Goal: Register for event/course

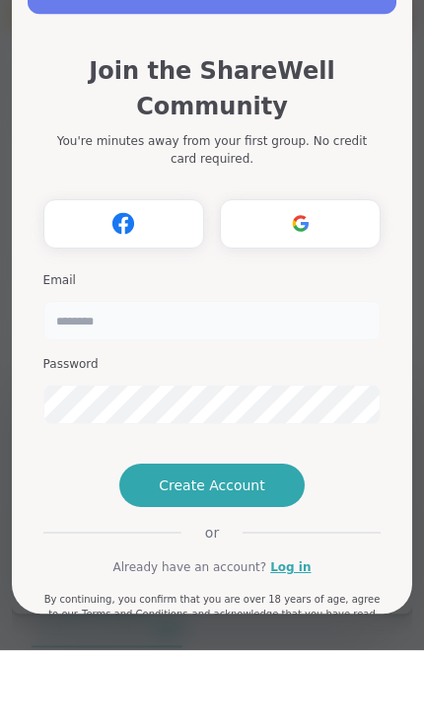
scroll to position [42, 0]
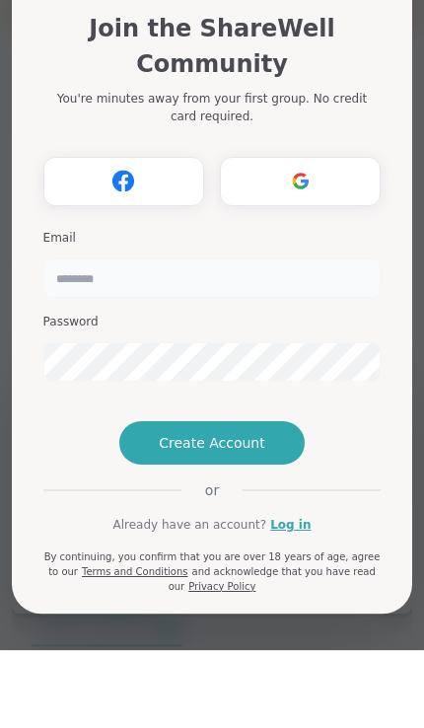
type input "**********"
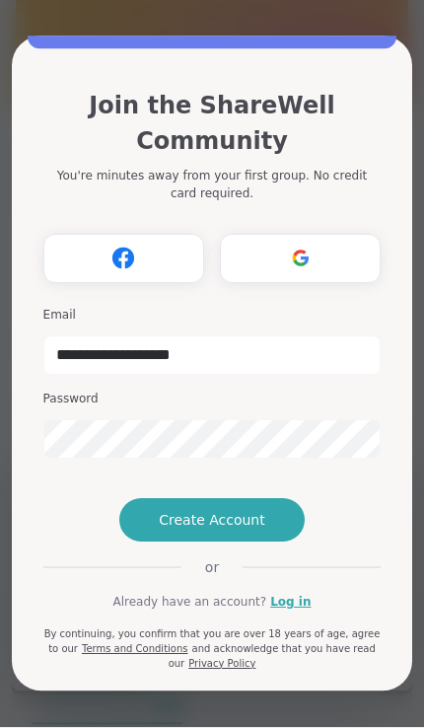
click at [151, 542] on button "Create Account" at bounding box center [211, 520] width 185 height 43
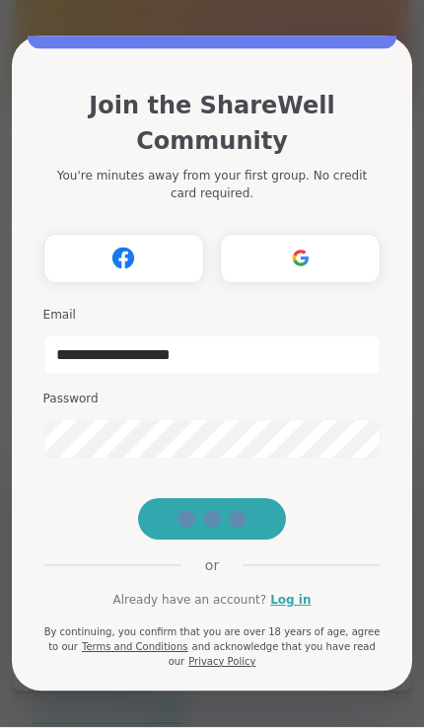
scroll to position [78, 0]
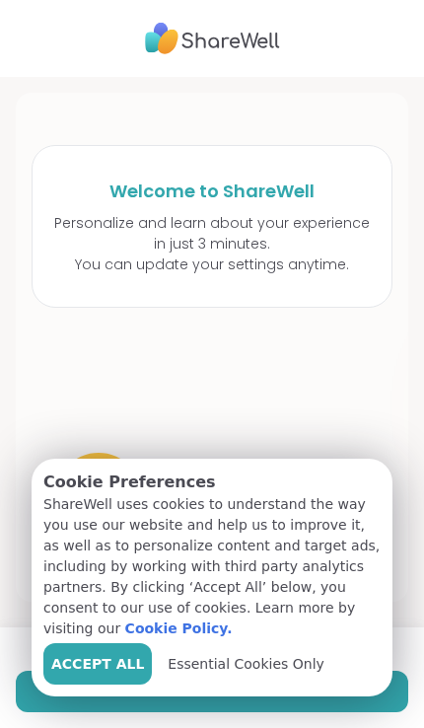
click at [224, 668] on span "Essential Cookies Only" at bounding box center [246, 664] width 157 height 21
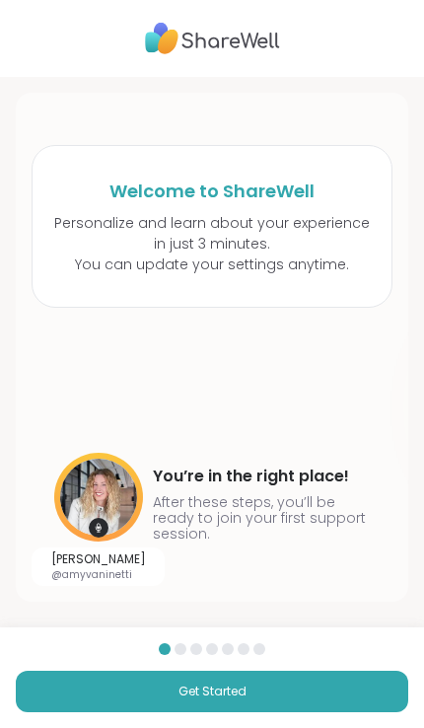
click at [275, 695] on button "Get Started" at bounding box center [212, 691] width 392 height 41
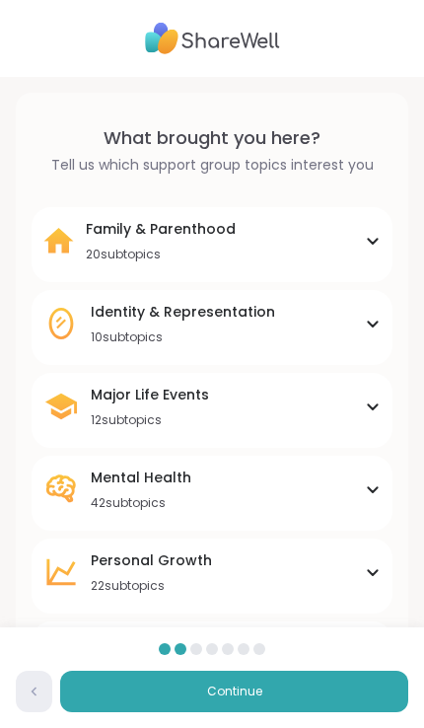
click at [356, 231] on div "Family & Parenthood 20 subtopics" at bounding box center [211, 240] width 337 height 43
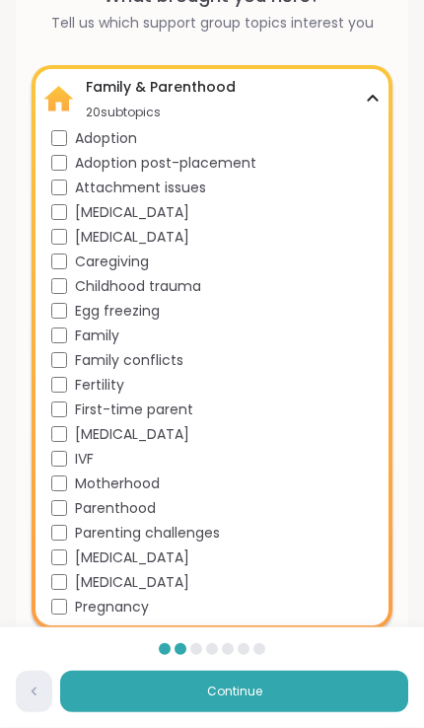
scroll to position [152, 0]
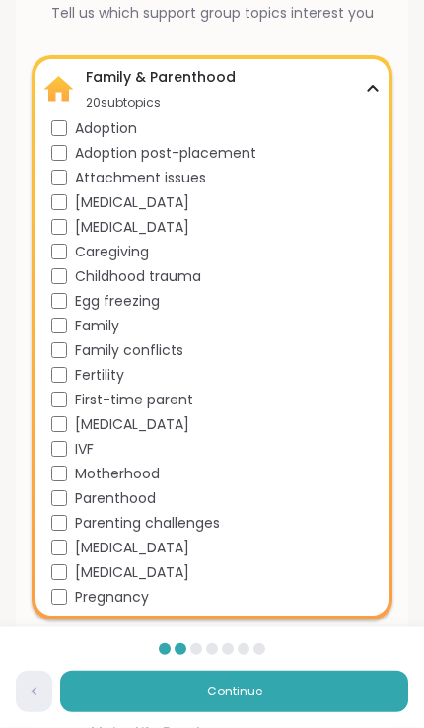
click at [189, 543] on span "[MEDICAL_DATA]" at bounding box center [132, 547] width 114 height 21
click at [299, 655] on div "Identity & Representation 10 subtopics" at bounding box center [211, 660] width 337 height 43
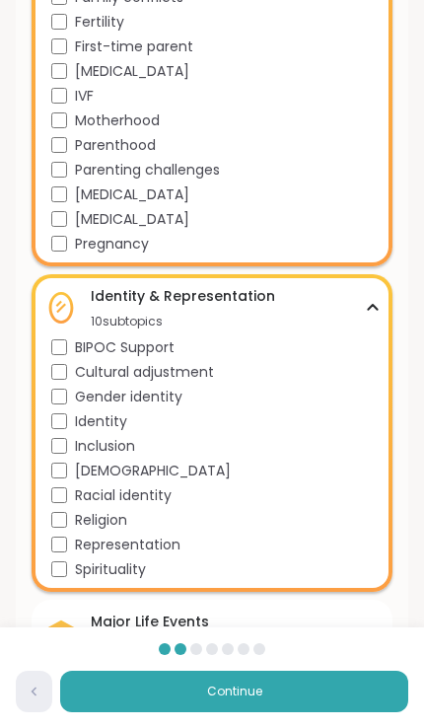
scroll to position [507, 0]
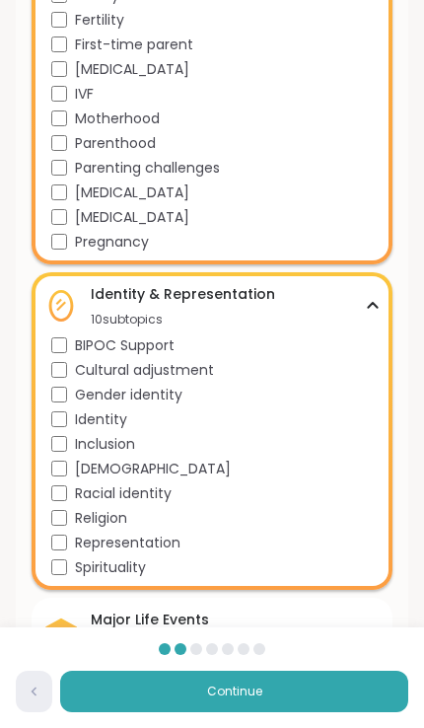
click at [135, 572] on span "Spirituality" at bounding box center [110, 567] width 71 height 21
click at [115, 515] on span "Religion" at bounding box center [101, 518] width 52 height 21
click at [137, 570] on span "Spirituality" at bounding box center [110, 567] width 71 height 21
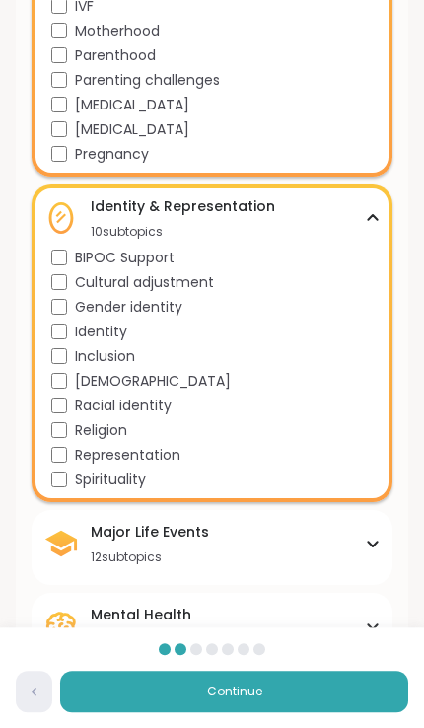
scroll to position [594, 0]
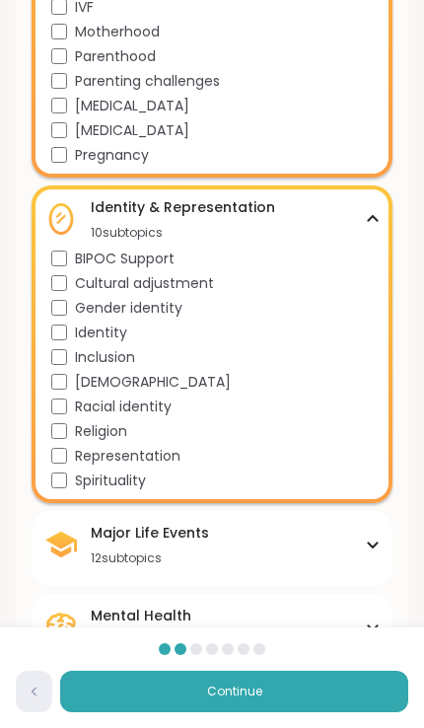
click at [290, 704] on button "Continue" at bounding box center [234, 691] width 348 height 41
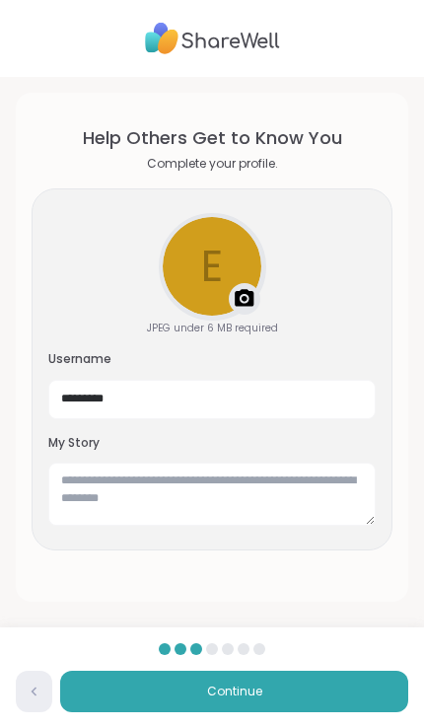
scroll to position [0, 0]
click at [276, 699] on button "Continue" at bounding box center [234, 691] width 348 height 41
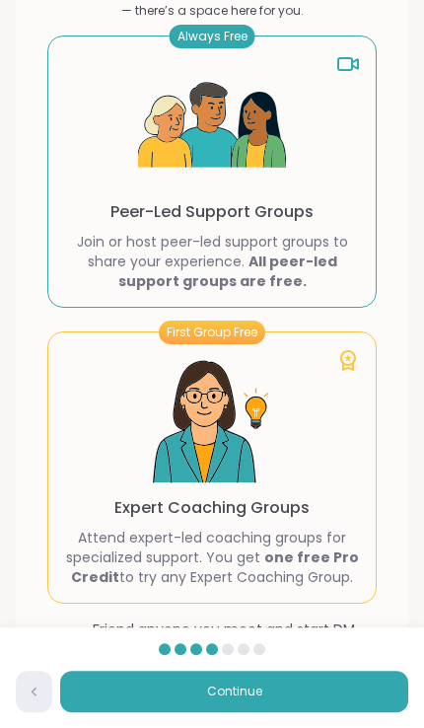
scroll to position [206, 0]
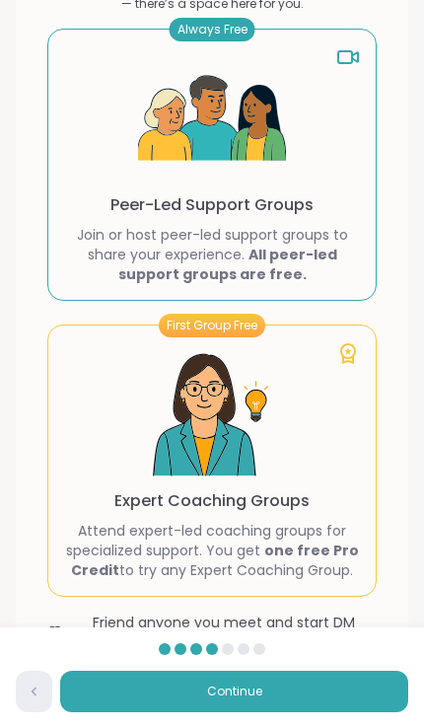
click at [293, 712] on button "Continue" at bounding box center [234, 691] width 348 height 41
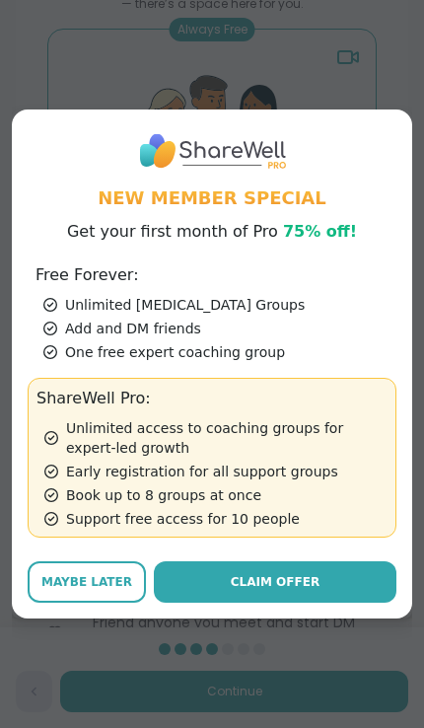
click at [85, 591] on span "Maybe Later" at bounding box center [86, 582] width 91 height 18
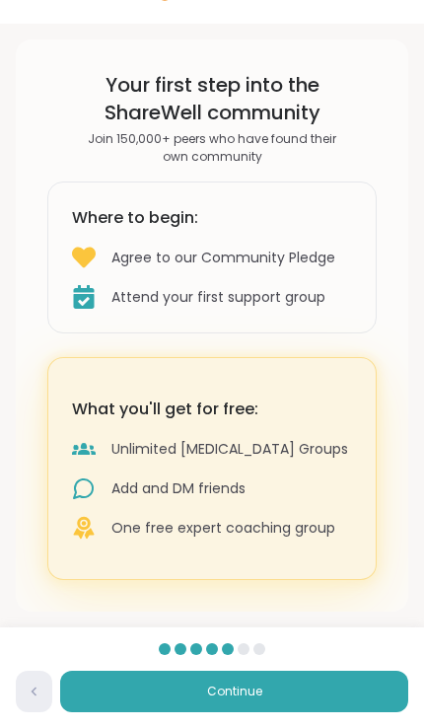
scroll to position [63, 0]
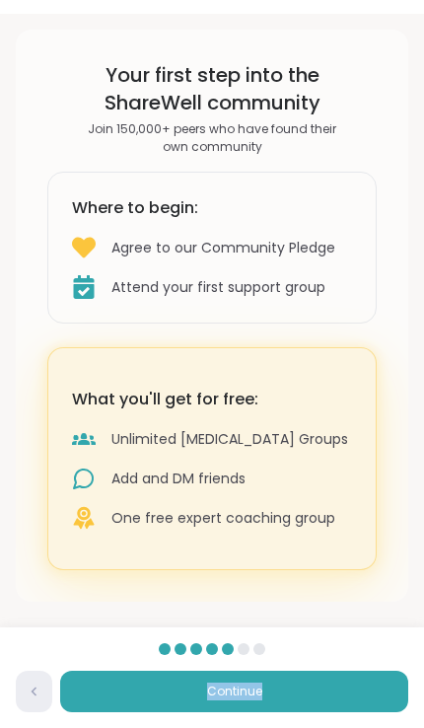
click at [280, 703] on button "Continue" at bounding box center [234, 691] width 348 height 41
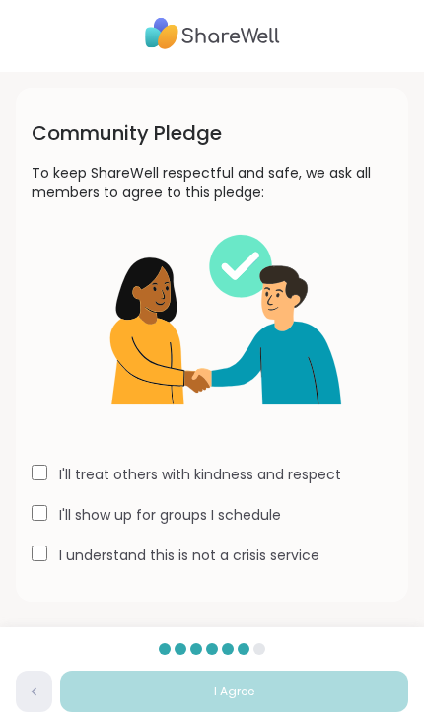
click at [334, 478] on label "I'll treat others with kindness and respect" at bounding box center [200, 474] width 282 height 20
click at [255, 509] on label "I'll show up for groups I schedule" at bounding box center [170, 515] width 222 height 20
click at [248, 559] on label "I understand this is not a crisis service" at bounding box center [189, 555] width 260 height 20
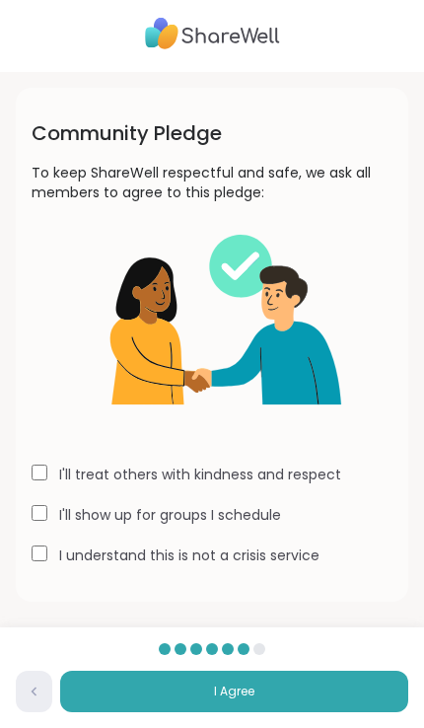
click at [273, 693] on button "I Agree" at bounding box center [234, 691] width 348 height 41
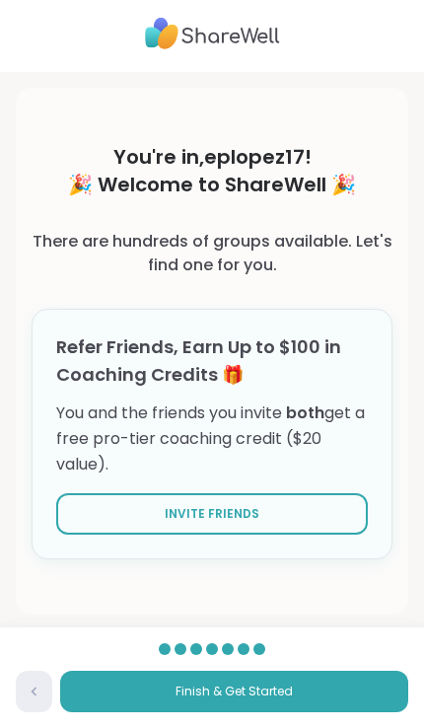
scroll to position [18, 0]
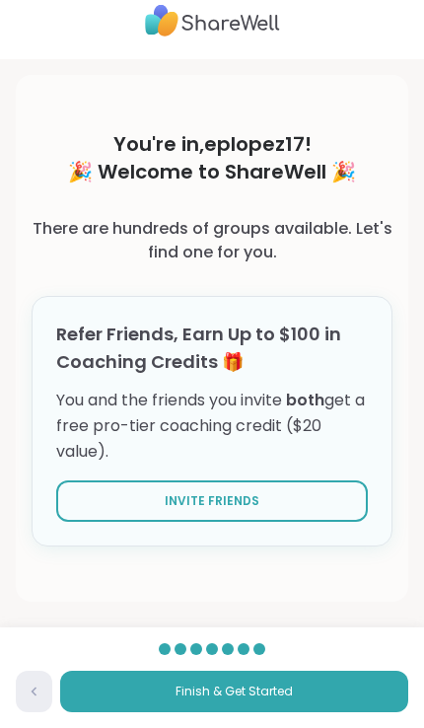
click at [288, 695] on span "Finish & Get Started" at bounding box center [234, 691] width 117 height 18
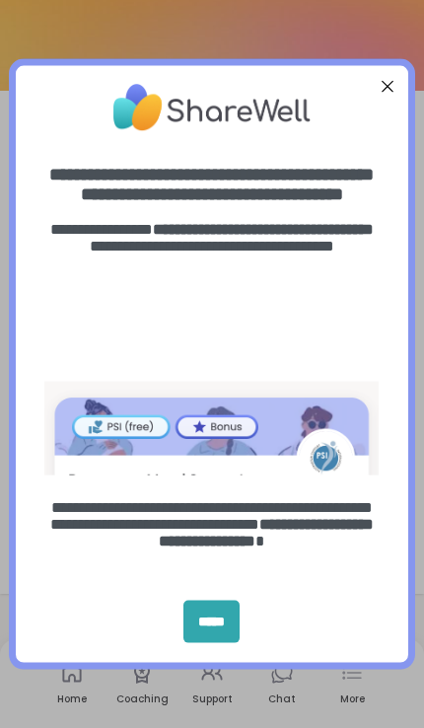
click at [217, 624] on div "*****" at bounding box center [211, 621] width 56 height 42
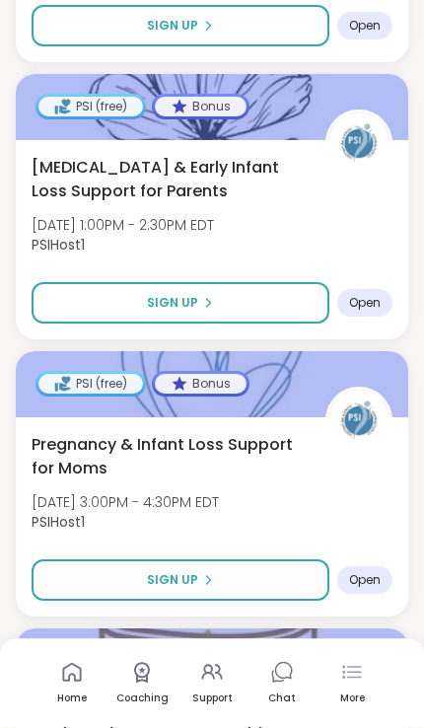
scroll to position [989, 0]
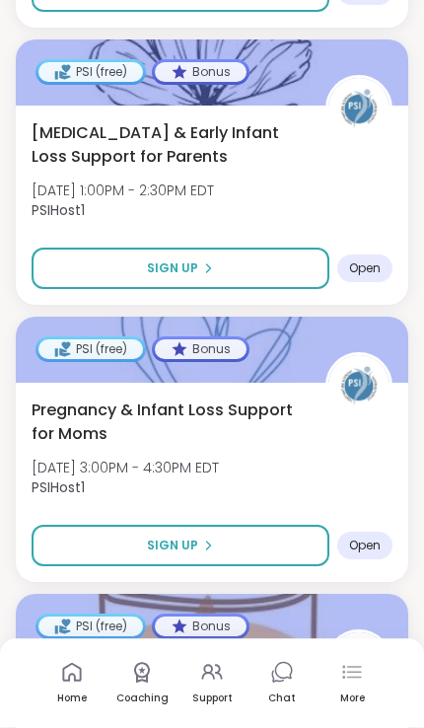
click at [304, 526] on button "Sign Up" at bounding box center [181, 546] width 298 height 41
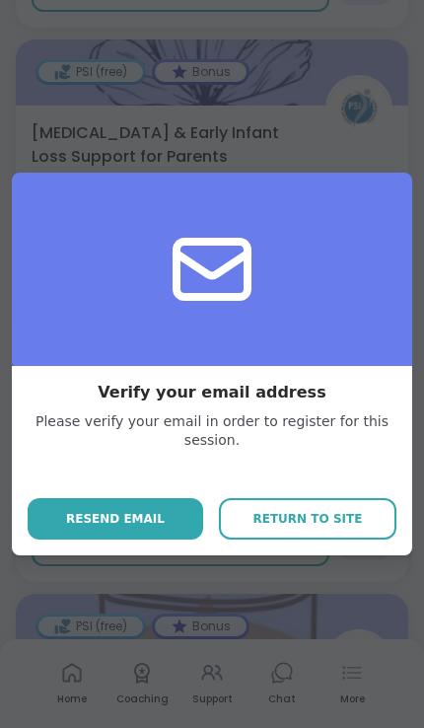
click at [318, 519] on span "Return to site" at bounding box center [307, 519] width 109 height 18
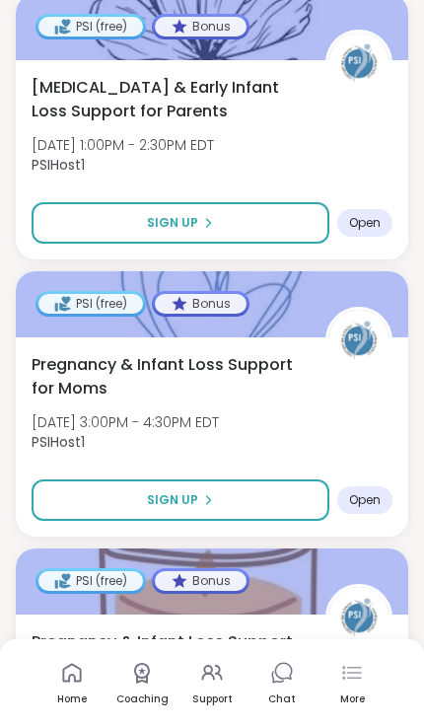
scroll to position [1036, 0]
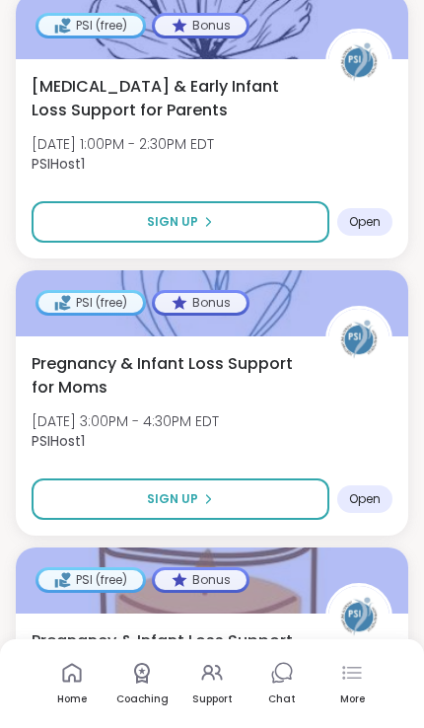
click at [290, 483] on button "Sign Up" at bounding box center [181, 498] width 298 height 41
select select "**"
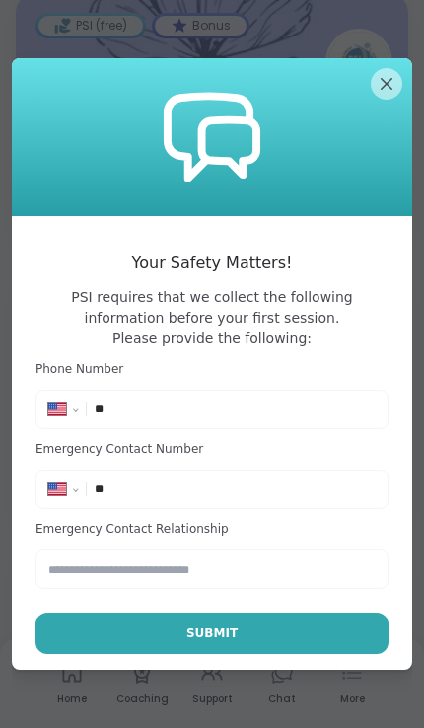
click at [359, 419] on input "**" at bounding box center [235, 409] width 281 height 20
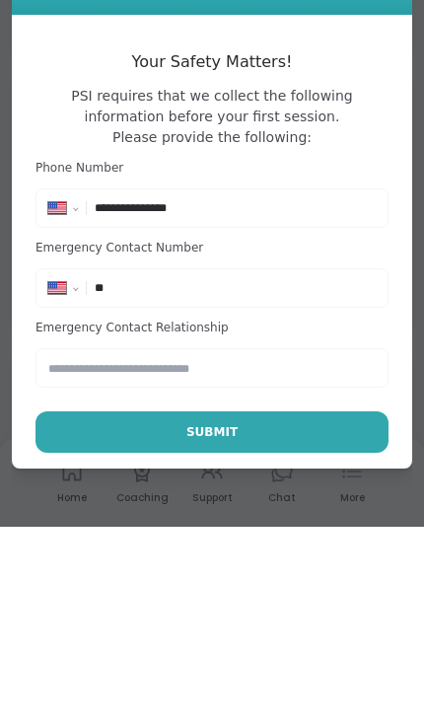
type input "**********"
click at [147, 479] on input "**" at bounding box center [235, 489] width 281 height 20
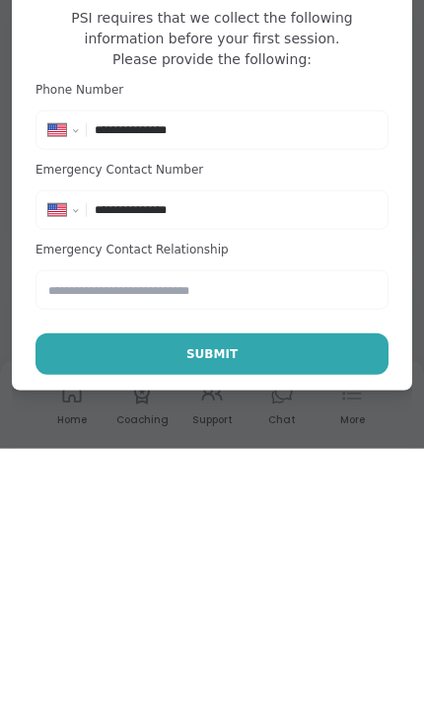
type input "**********"
click at [68, 549] on input "text" at bounding box center [211, 568] width 353 height 39
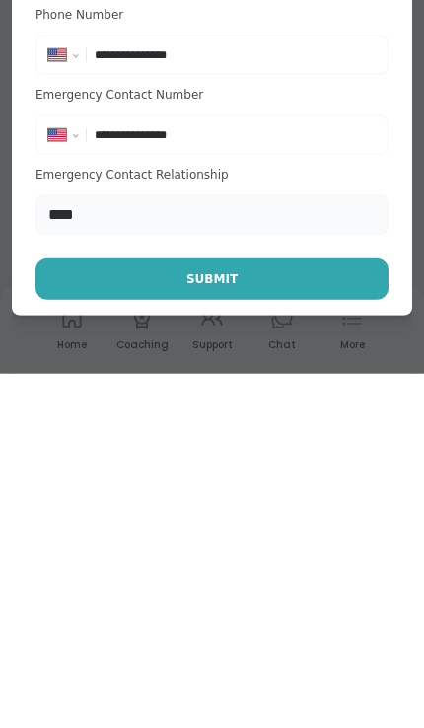
type input "****"
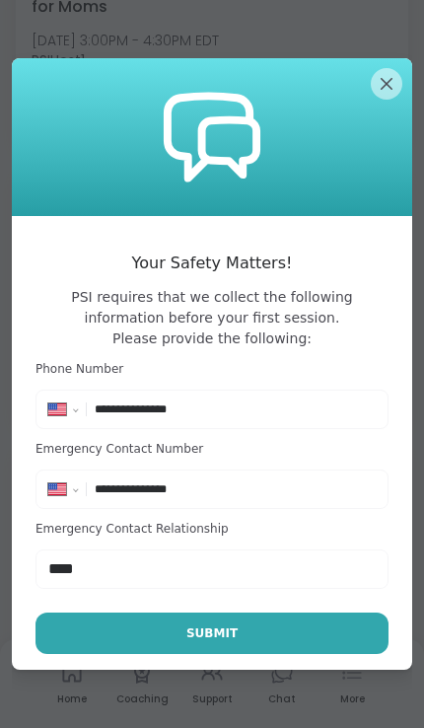
click at [302, 654] on button "Submit" at bounding box center [211, 632] width 353 height 41
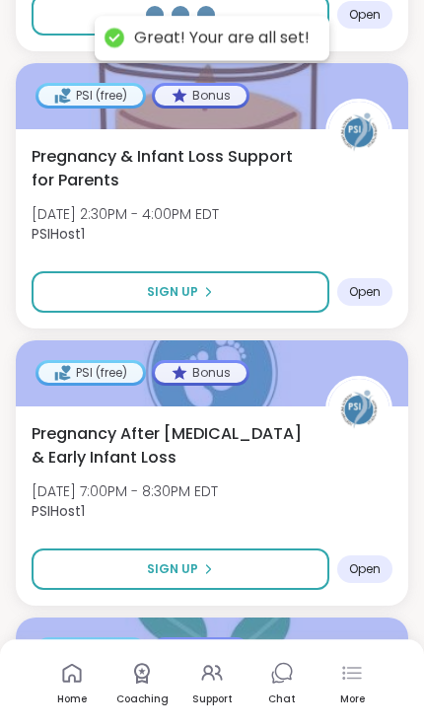
select select "**"
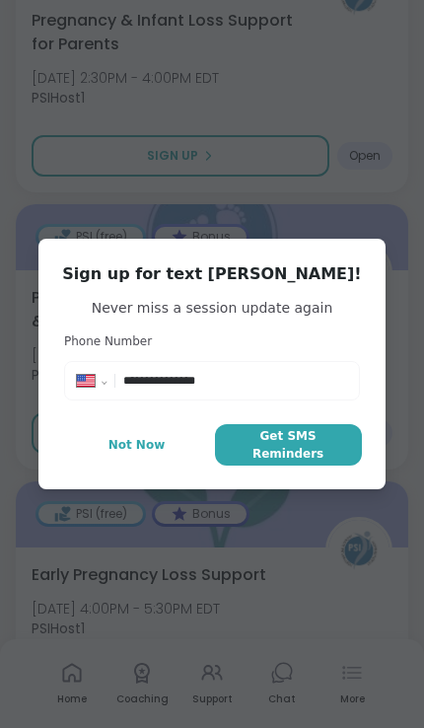
scroll to position [1658, 0]
click at [277, 462] on span "Get SMS Reminders" at bounding box center [288, 444] width 131 height 35
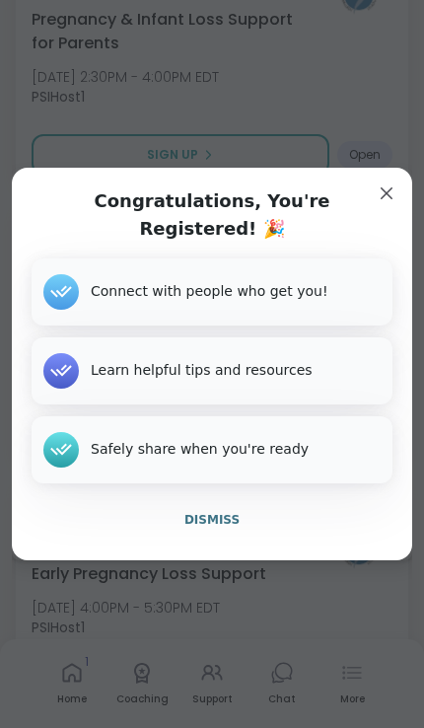
click at [234, 527] on span "Dismiss" at bounding box center [211, 520] width 55 height 14
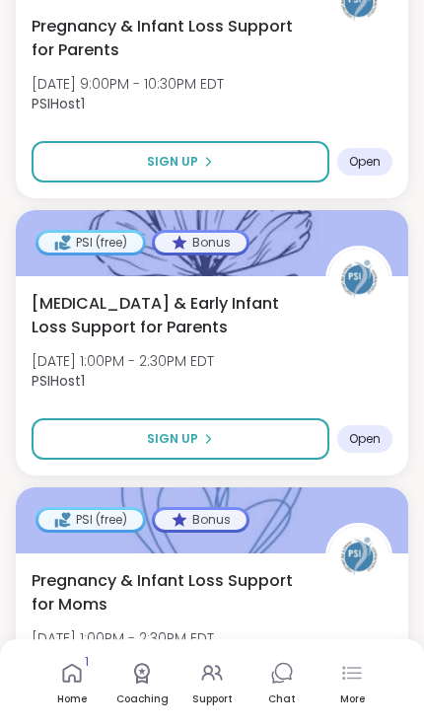
scroll to position [3500, 0]
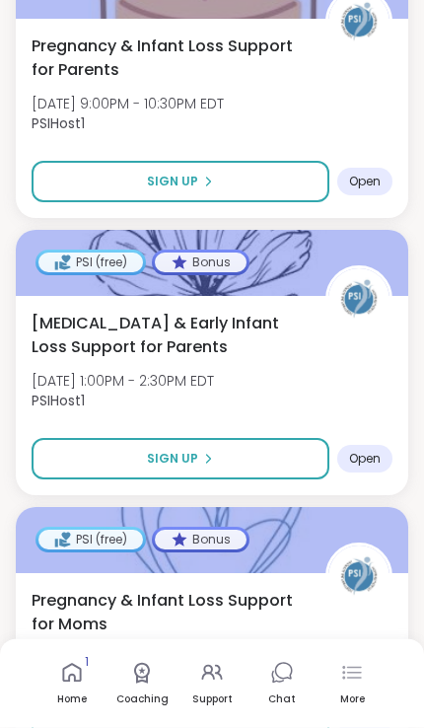
click at [290, 442] on button "Sign Up" at bounding box center [181, 458] width 298 height 41
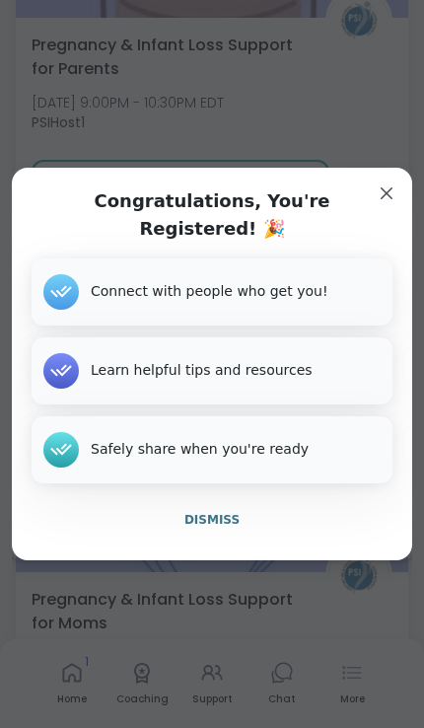
click at [237, 513] on span "Dismiss" at bounding box center [211, 520] width 55 height 14
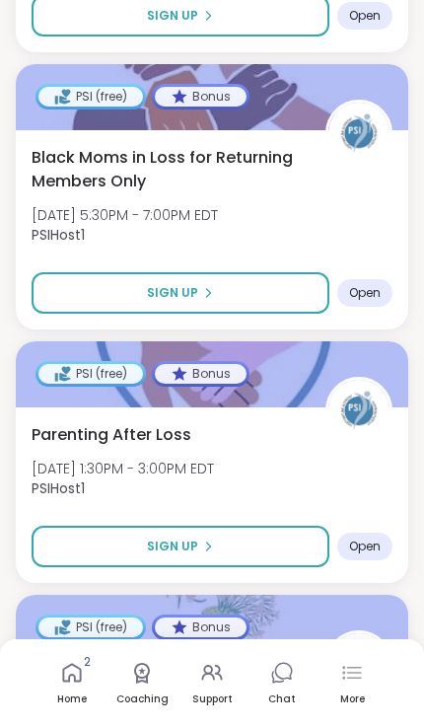
scroll to position [5005, 0]
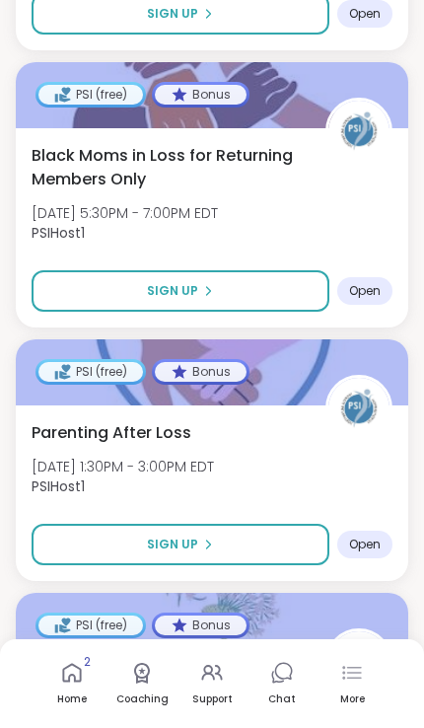
click at [381, 536] on span "Open" at bounding box center [365, 544] width 32 height 16
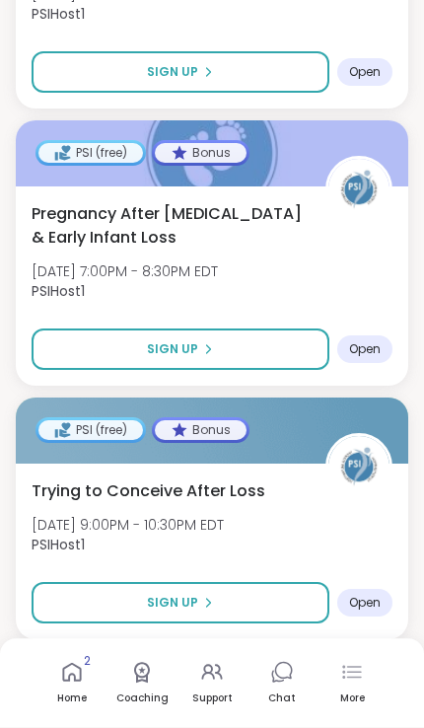
scroll to position [6818, 0]
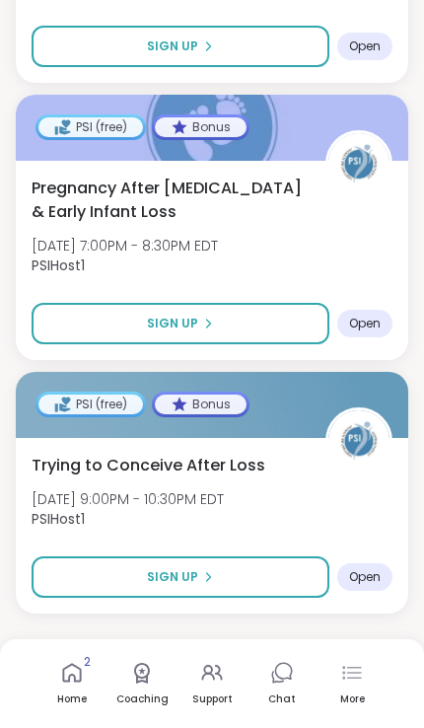
click at [320, 645] on button "Load more support groups" at bounding box center [212, 665] width 392 height 41
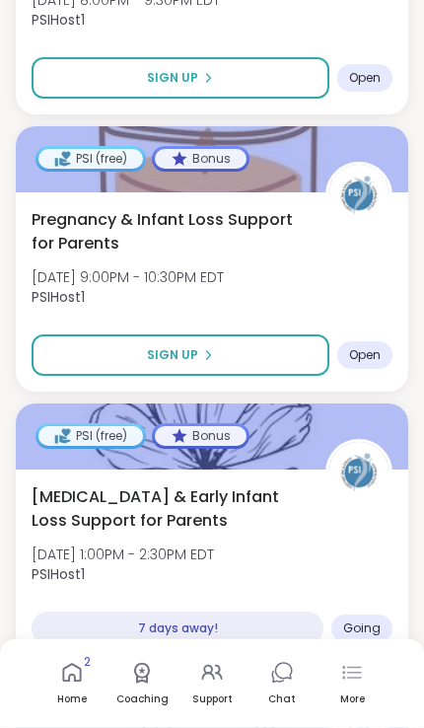
scroll to position [3319, 0]
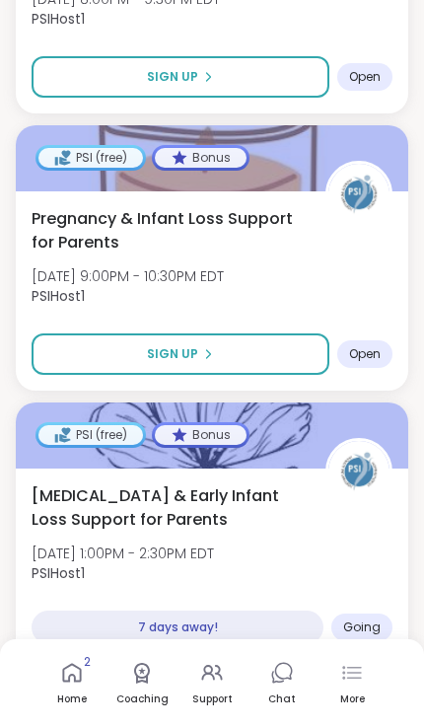
click at [65, 672] on icon at bounding box center [72, 673] width 24 height 24
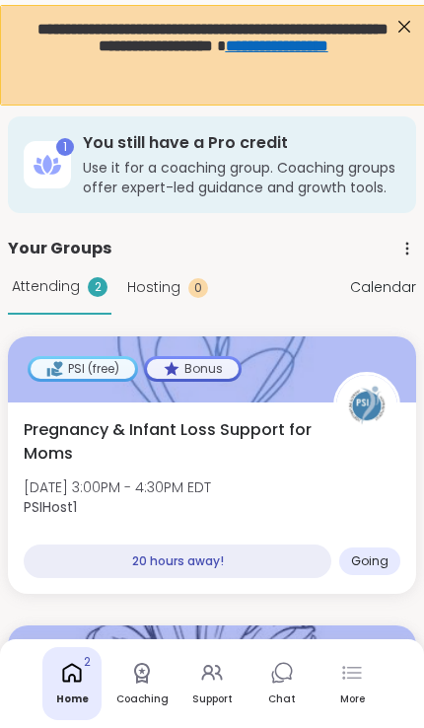
click at [151, 684] on link "Coaching" at bounding box center [141, 683] width 59 height 73
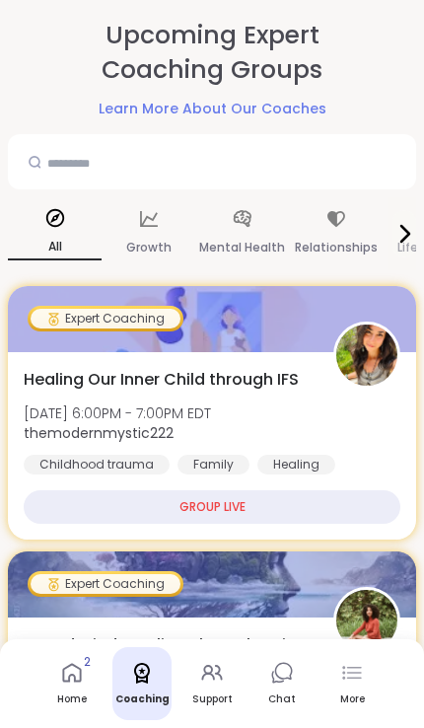
scroll to position [250, 0]
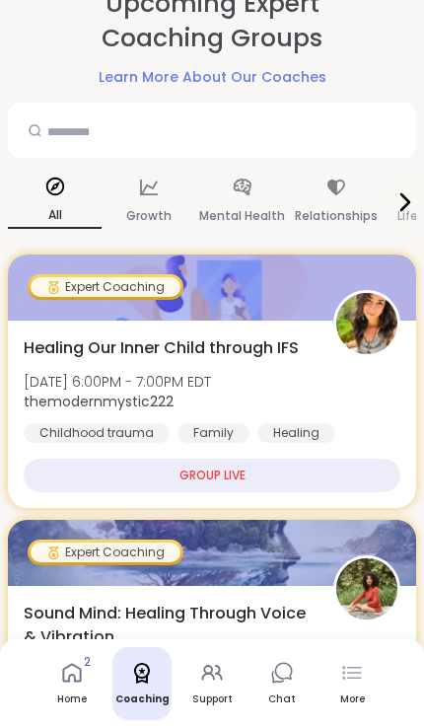
click at [315, 480] on div "GROUP LIVE" at bounding box center [212, 476] width 377 height 34
click at [317, 477] on div "GROUP LIVE" at bounding box center [212, 476] width 377 height 34
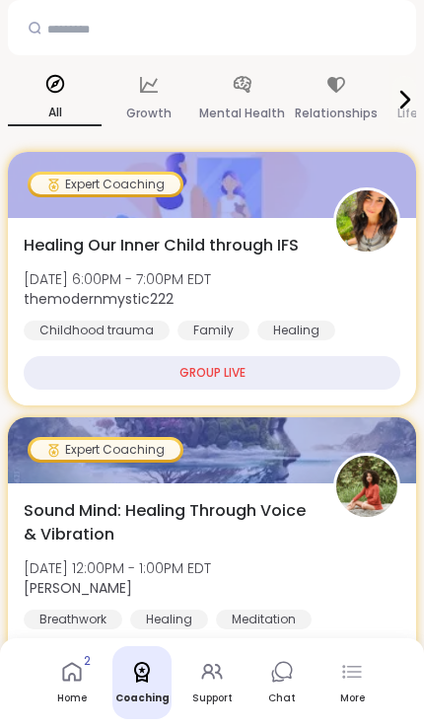
scroll to position [353, 0]
click at [374, 376] on div "GROUP LIVE" at bounding box center [212, 373] width 377 height 34
click at [150, 97] on div "Growth" at bounding box center [149, 99] width 94 height 73
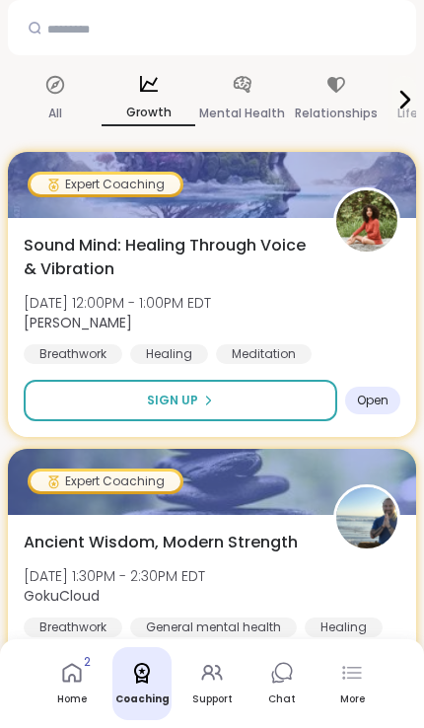
click at [248, 96] on div "Mental Health" at bounding box center [242, 99] width 94 height 73
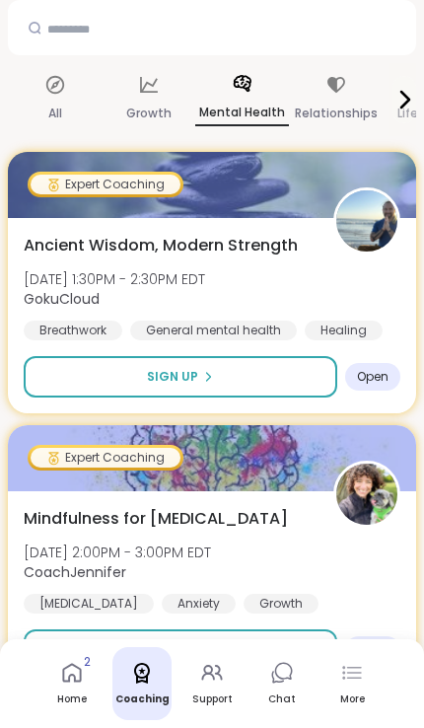
click at [331, 86] on icon at bounding box center [336, 85] width 18 height 16
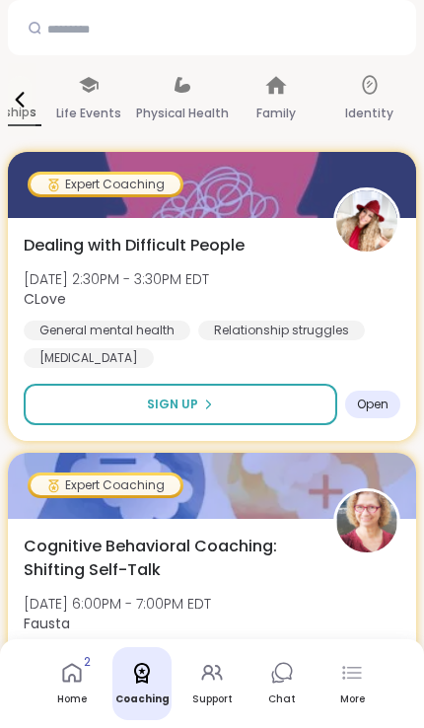
click at [235, 720] on link "Support" at bounding box center [211, 683] width 59 height 73
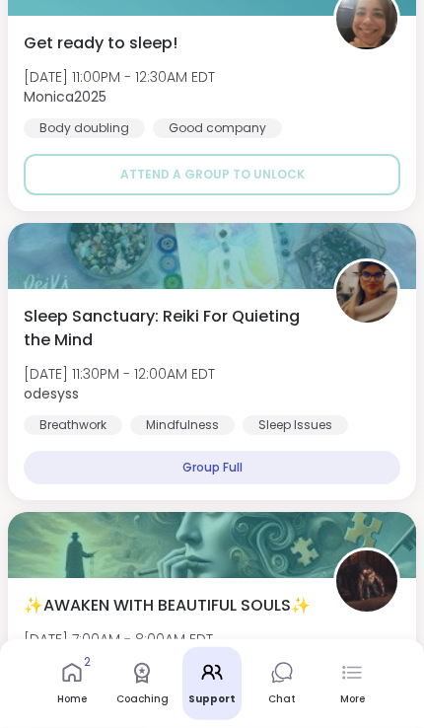
scroll to position [5744, 0]
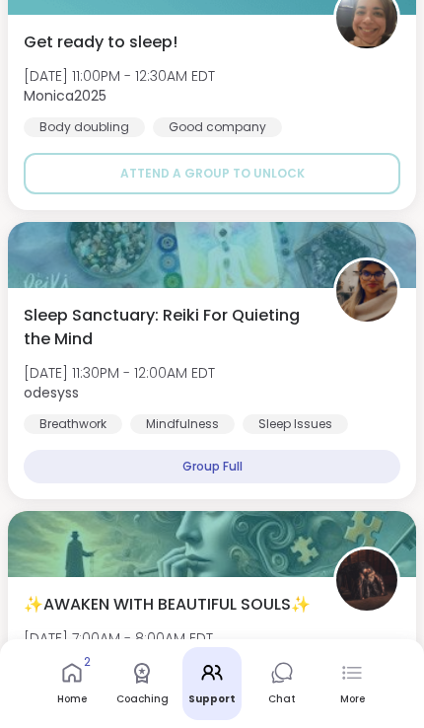
click at [298, 720] on link "Chat" at bounding box center [281, 683] width 59 height 73
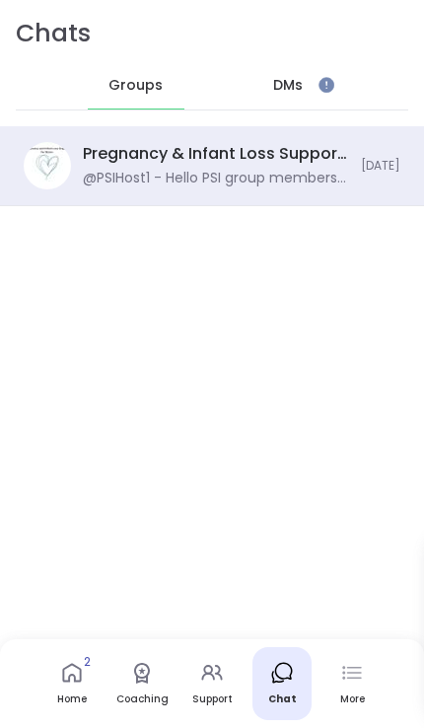
click at [294, 158] on div "Pregnancy & Infant Loss Support for Moms, [DATE]" at bounding box center [216, 154] width 266 height 22
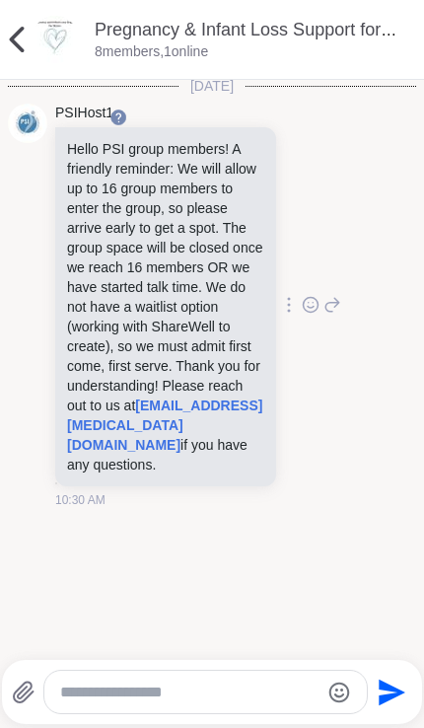
scroll to position [4, 0]
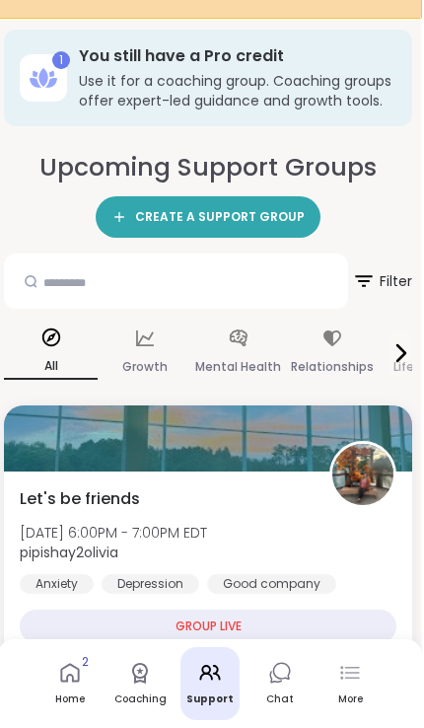
scroll to position [0, 2]
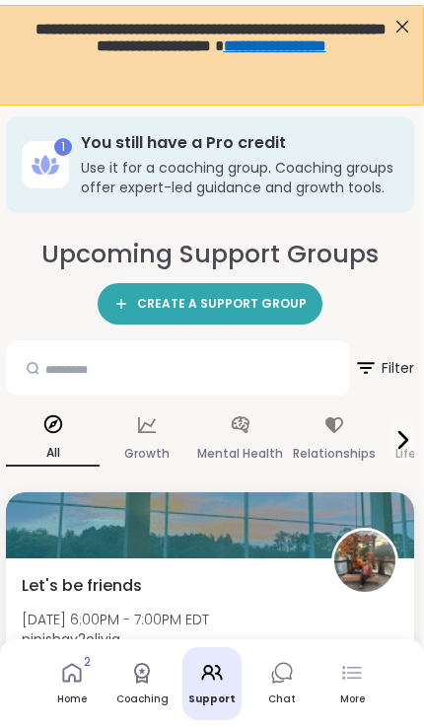
click at [294, 677] on link "Chat" at bounding box center [281, 683] width 59 height 73
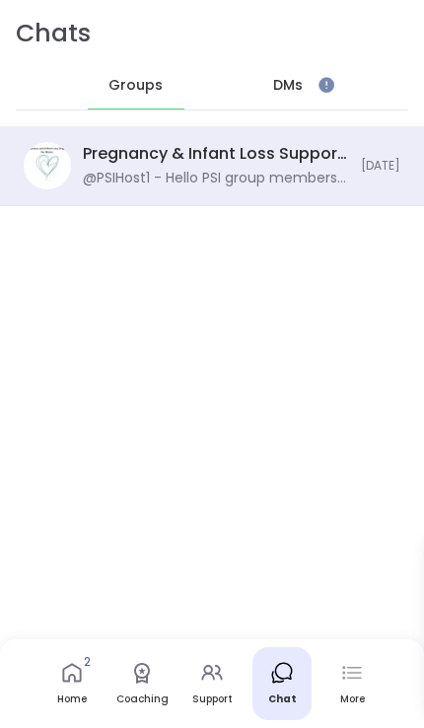
click at [352, 685] on div "More" at bounding box center [351, 683] width 59 height 73
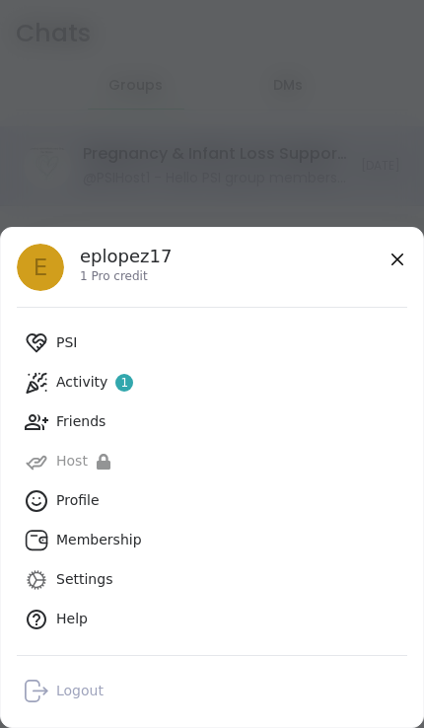
click at [223, 542] on link "Membership" at bounding box center [212, 540] width 390 height 39
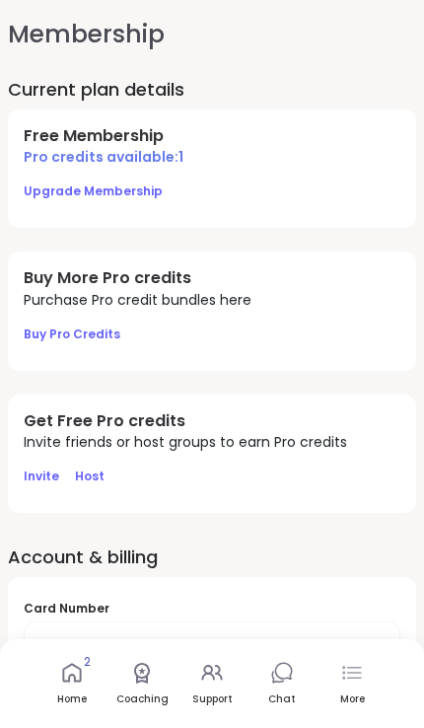
click at [351, 679] on icon at bounding box center [352, 673] width 24 height 24
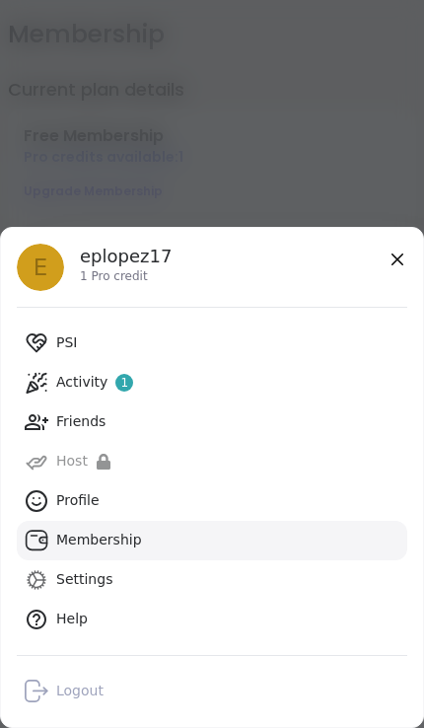
click at [327, 374] on link "Activity 1" at bounding box center [212, 382] width 390 height 39
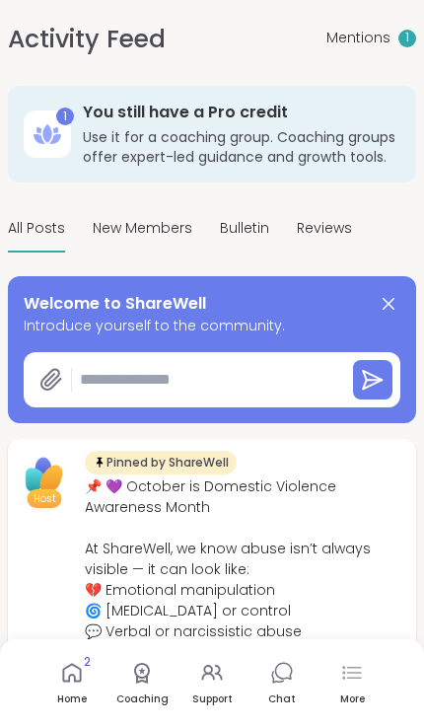
type textarea "*"
click at [348, 684] on div "More" at bounding box center [351, 683] width 59 height 73
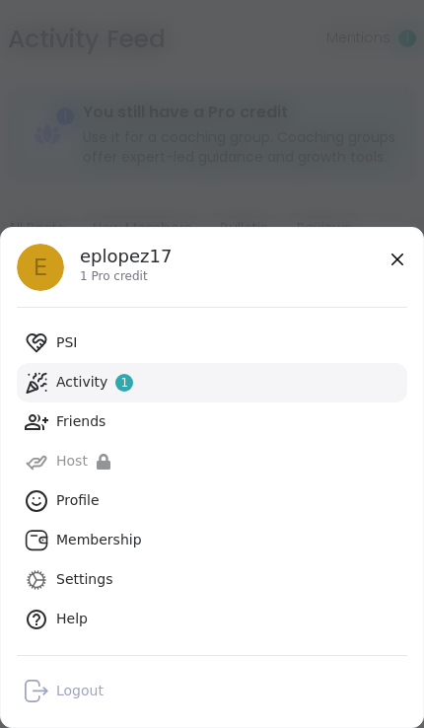
click at [338, 338] on link "PSI" at bounding box center [212, 342] width 390 height 39
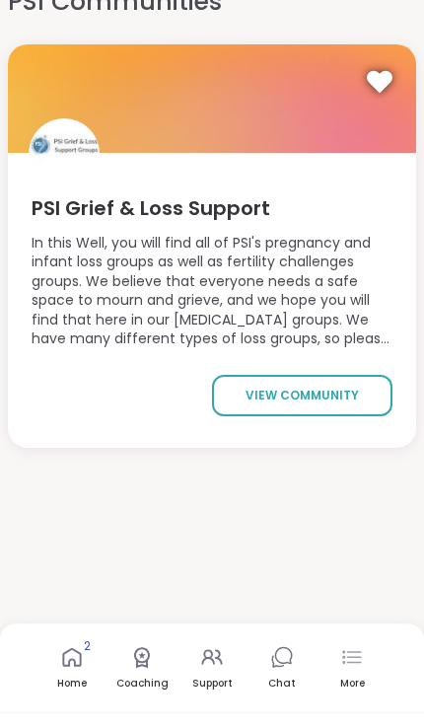
scroll to position [17, 0]
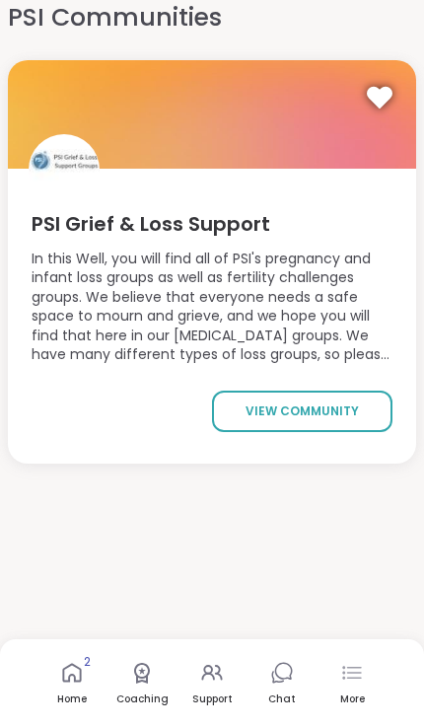
click at [64, 682] on icon at bounding box center [71, 673] width 19 height 19
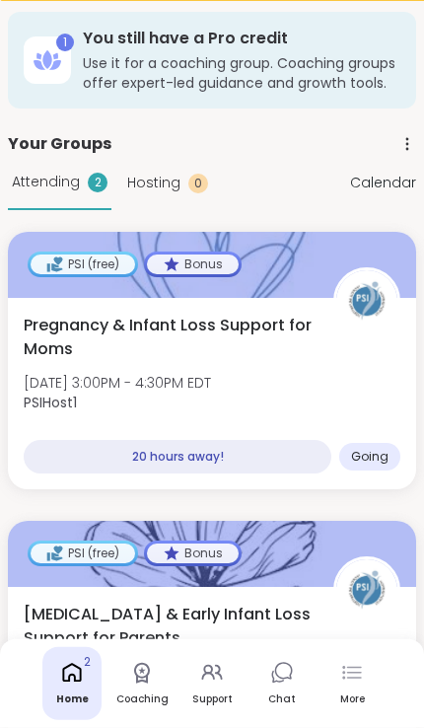
scroll to position [106, 0]
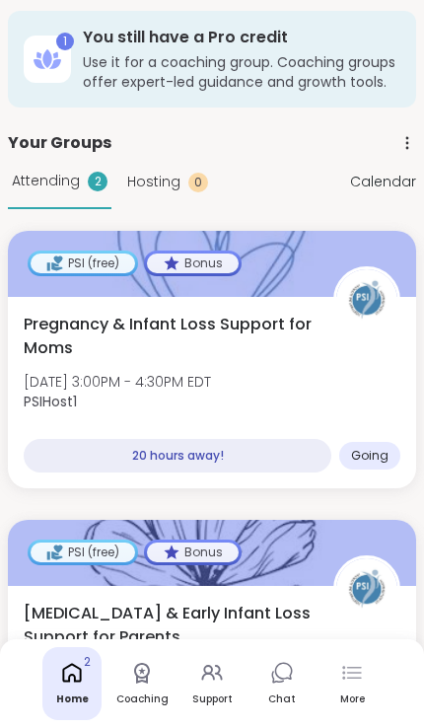
click at [143, 690] on link "Coaching" at bounding box center [141, 683] width 59 height 73
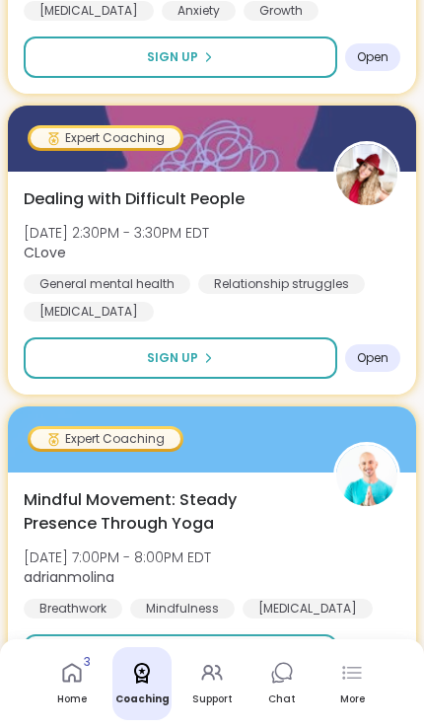
scroll to position [1797, 0]
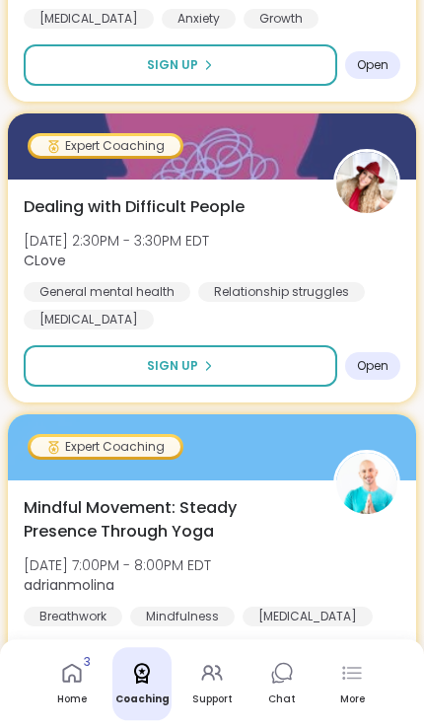
click at [79, 684] on icon at bounding box center [72, 673] width 24 height 24
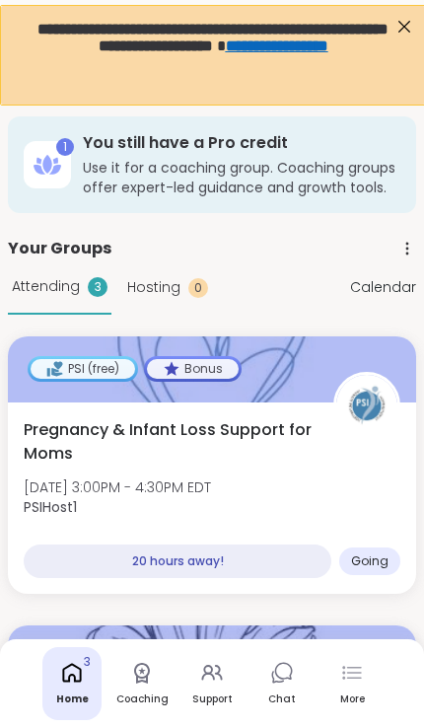
click at [215, 679] on icon at bounding box center [212, 673] width 24 height 24
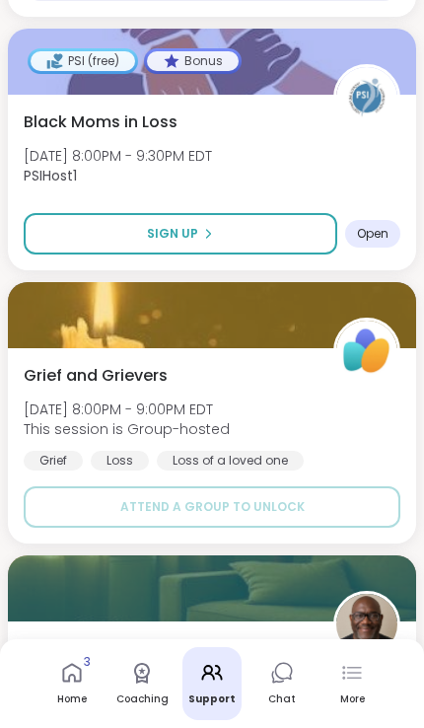
scroll to position [1593, 0]
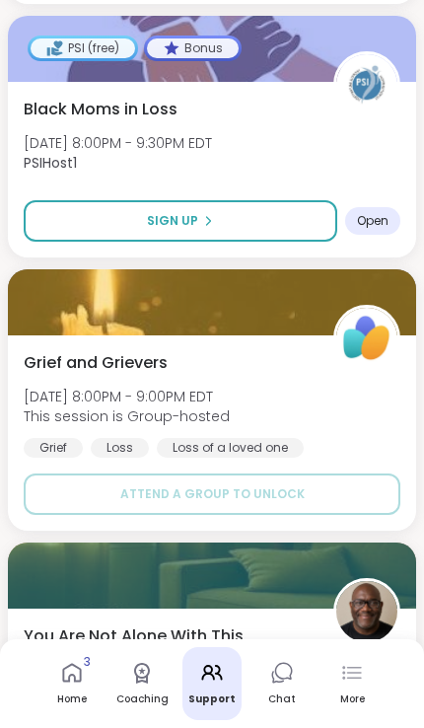
click at [72, 684] on icon at bounding box center [72, 673] width 24 height 24
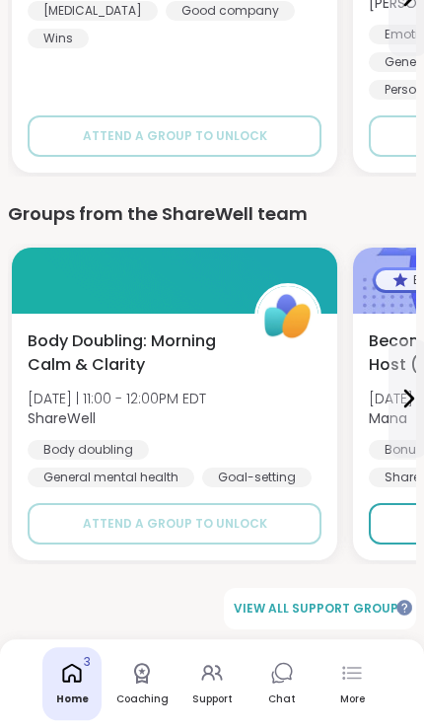
scroll to position [2522, 0]
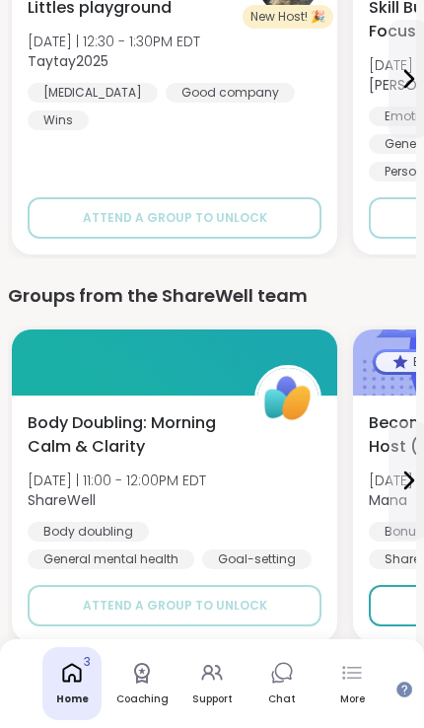
click at [73, 676] on nav "Home 3 Coaching Support Chat More" at bounding box center [212, 683] width 424 height 89
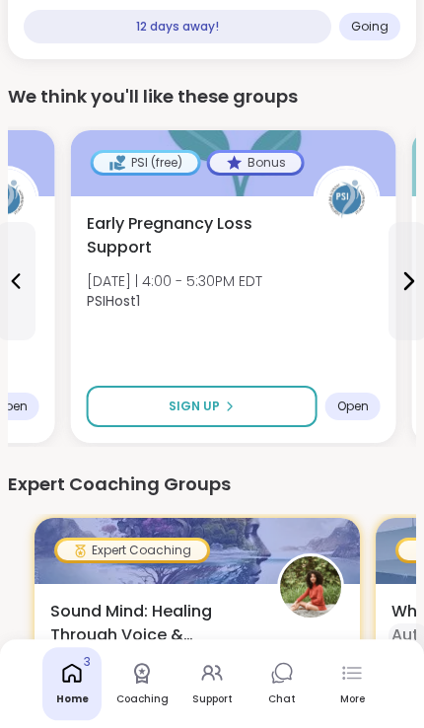
scroll to position [1069, 0]
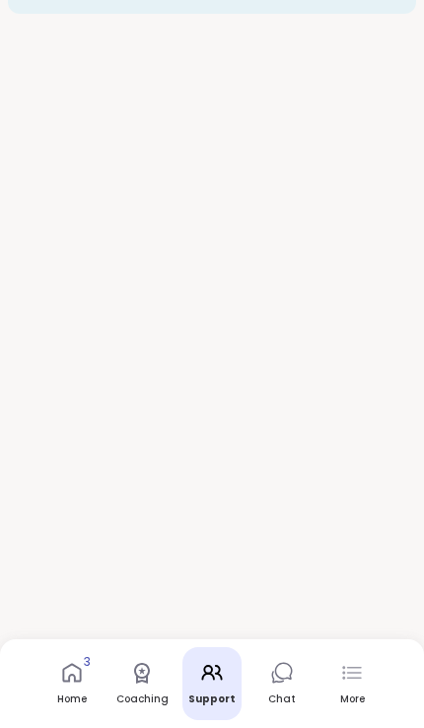
scroll to position [199, 0]
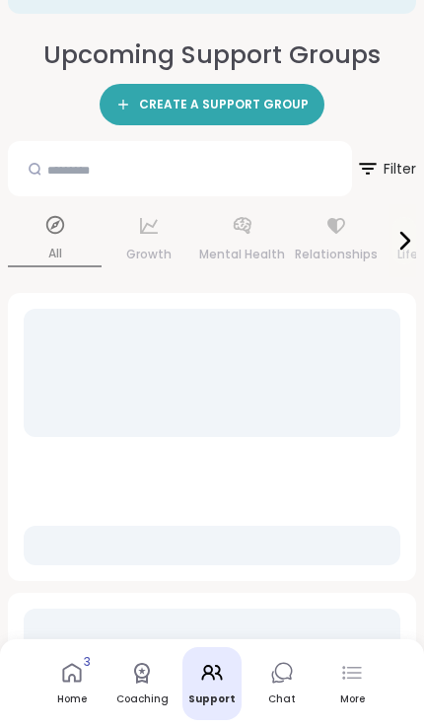
click at [69, 673] on icon at bounding box center [72, 673] width 24 height 24
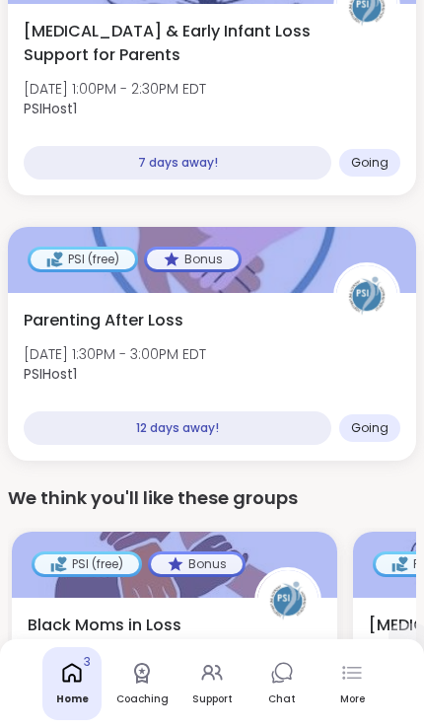
scroll to position [665, 0]
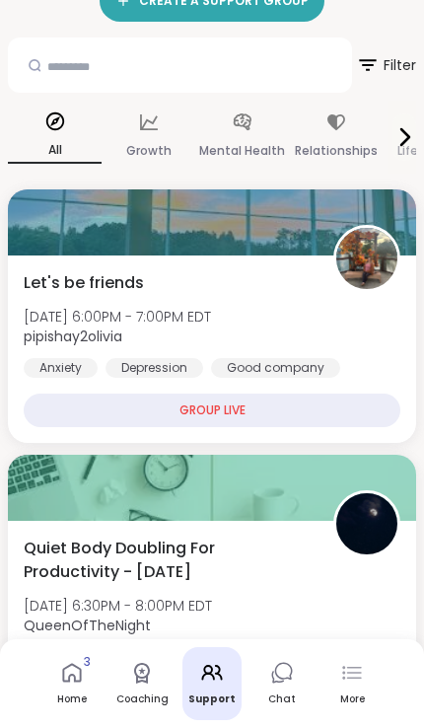
scroll to position [299, 0]
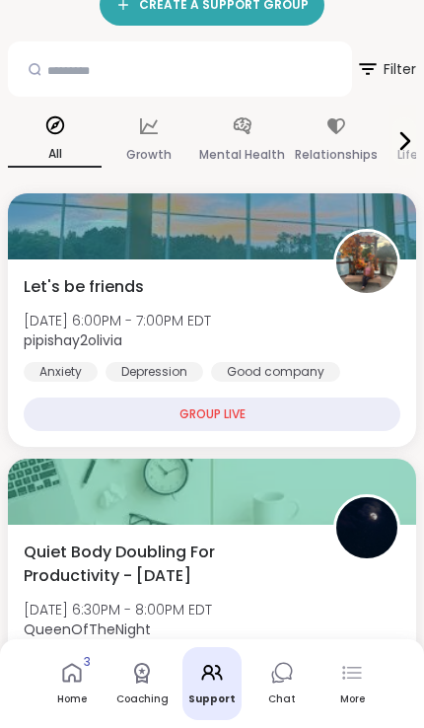
click at [32, 727] on nav "Home 3 Coaching Support Chat More" at bounding box center [212, 683] width 424 height 89
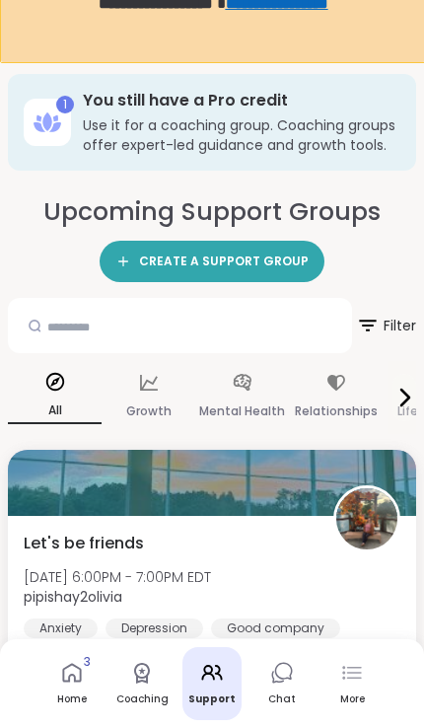
scroll to position [0, 0]
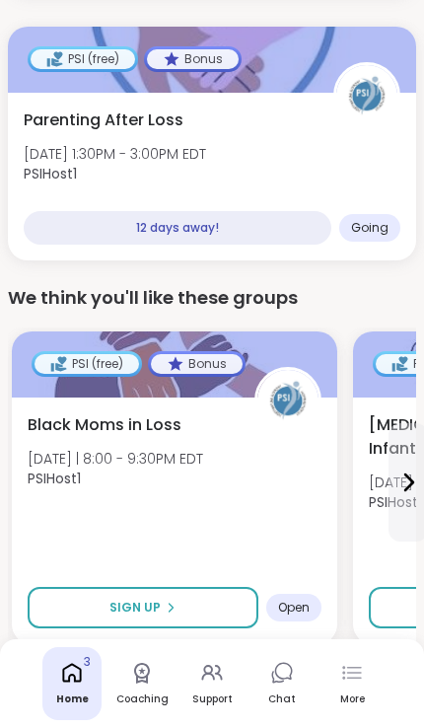
scroll to position [876, 0]
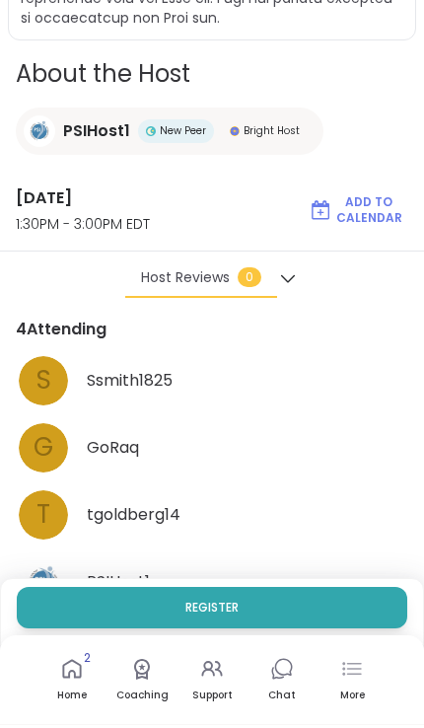
scroll to position [823, 0]
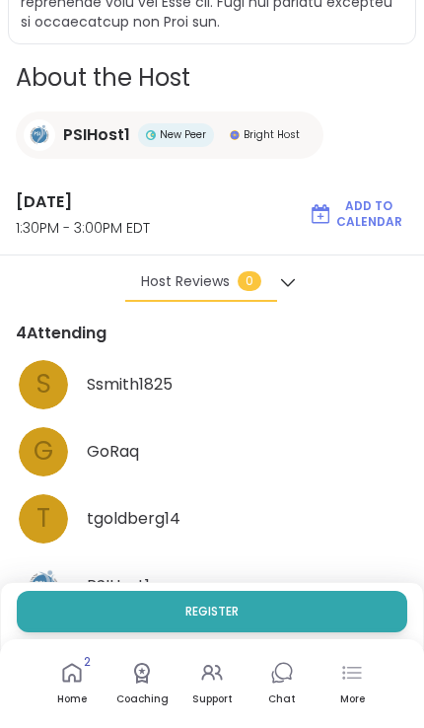
click at [260, 632] on button "Register" at bounding box center [212, 611] width 390 height 41
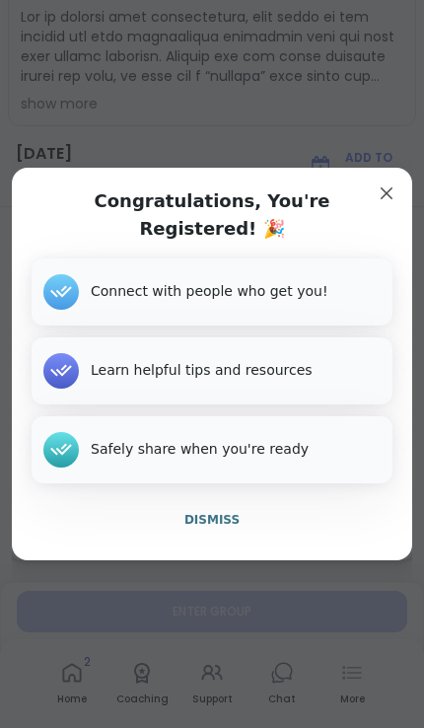
scroll to position [266, 0]
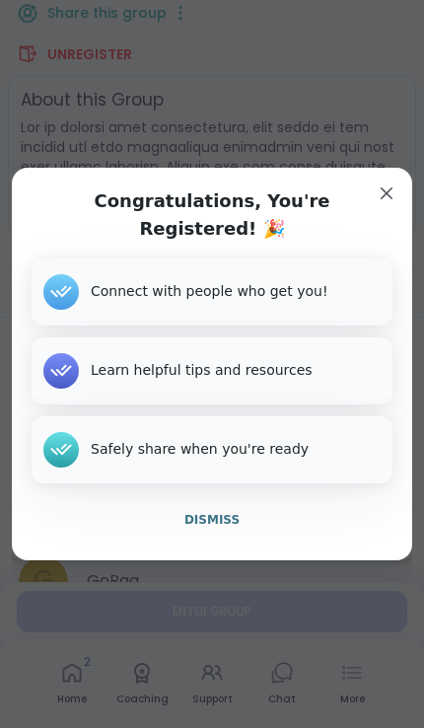
click at [231, 540] on button "Dismiss" at bounding box center [212, 519] width 361 height 41
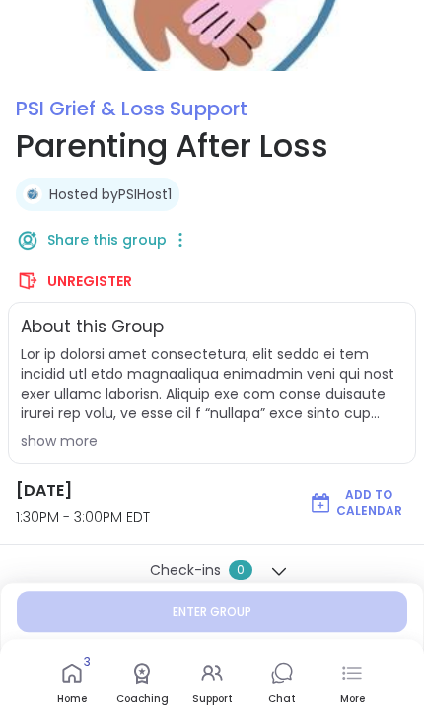
scroll to position [0, 0]
